Goal: Task Accomplishment & Management: Use online tool/utility

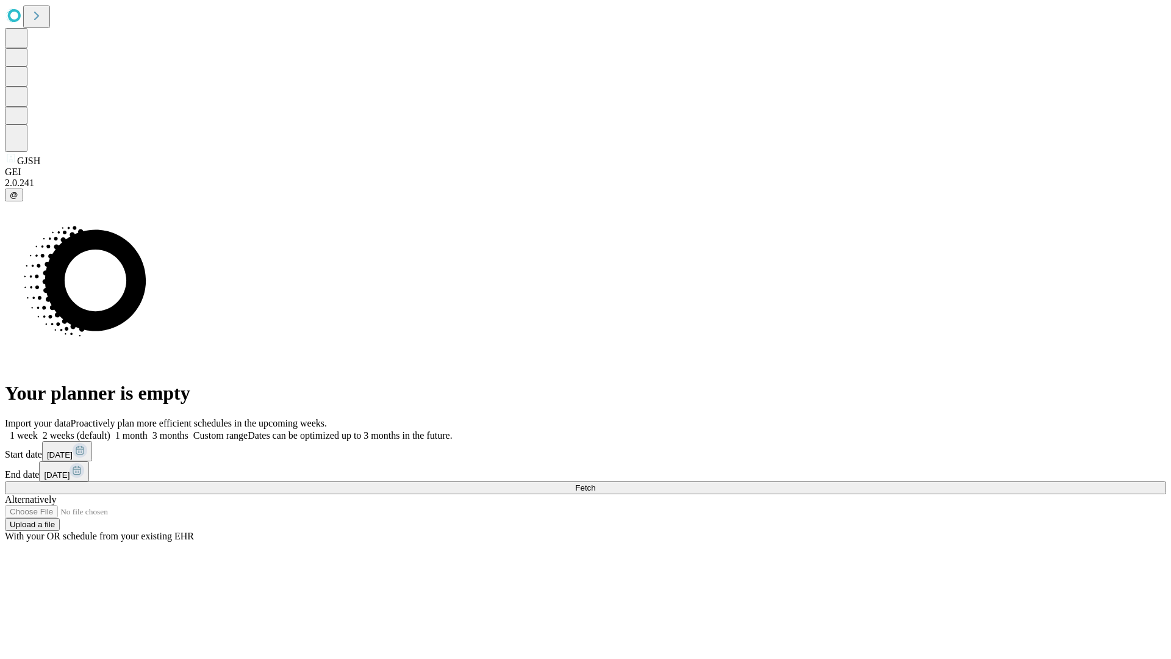
click at [595, 483] on span "Fetch" at bounding box center [585, 487] width 20 height 9
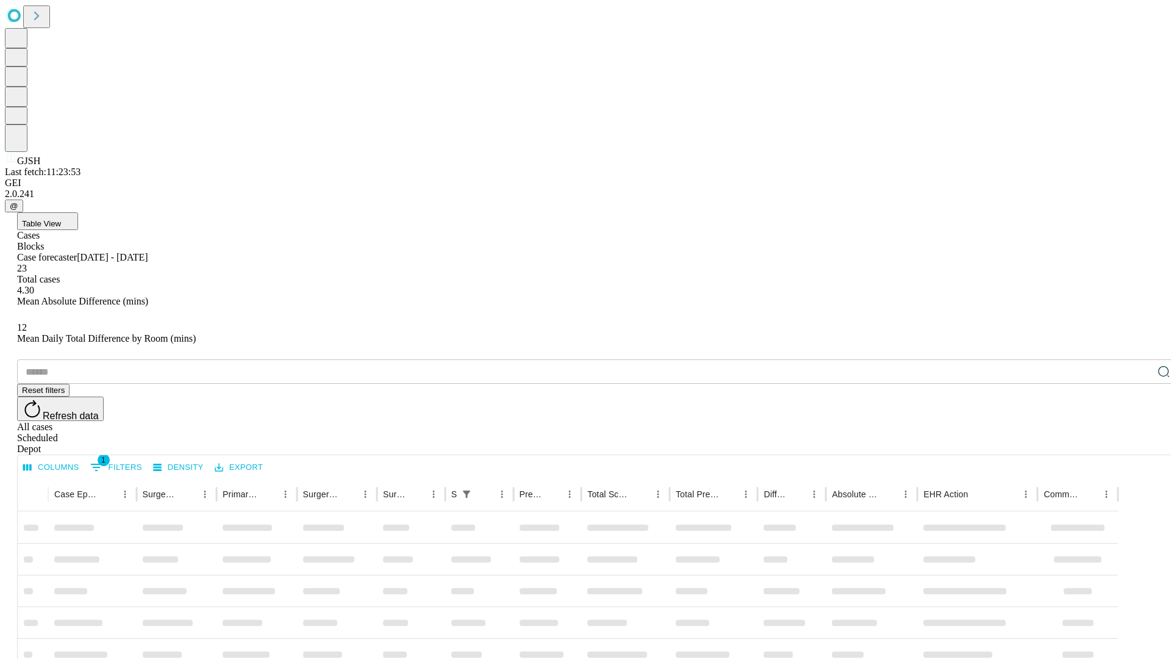
click at [1140, 443] on div "Depot" at bounding box center [597, 448] width 1161 height 11
